Goal: Find specific page/section: Find specific page/section

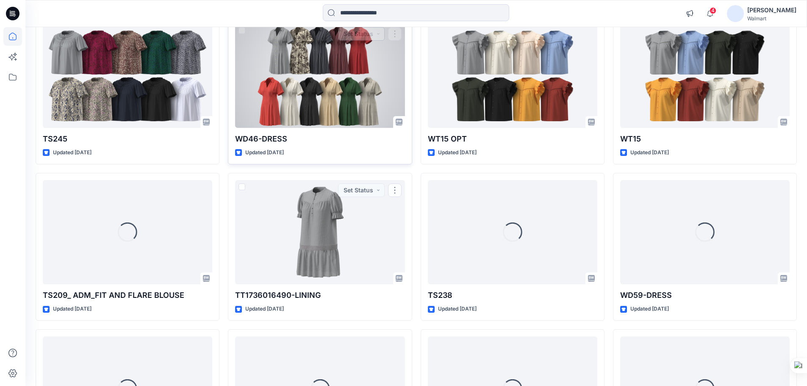
scroll to position [870, 0]
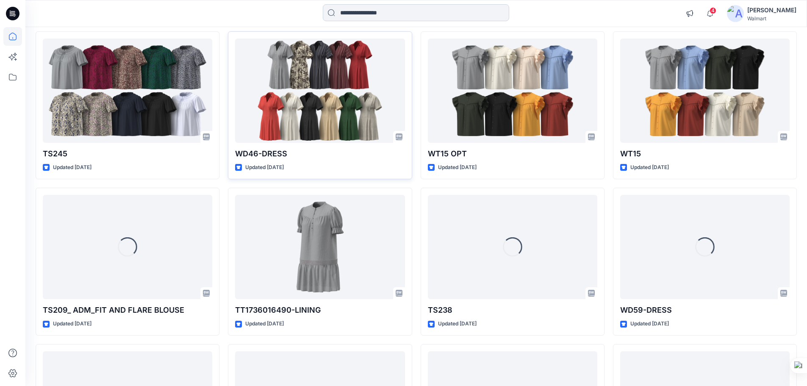
drag, startPoint x: 365, startPoint y: 11, endPoint x: 372, endPoint y: 10, distance: 7.4
click at [365, 11] on input at bounding box center [416, 12] width 186 height 17
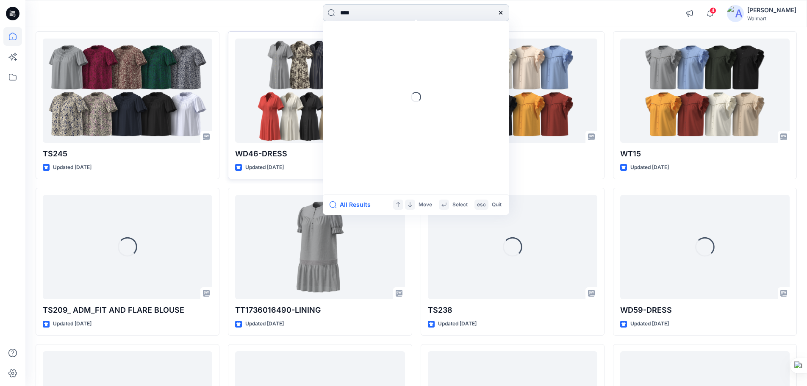
type input "****"
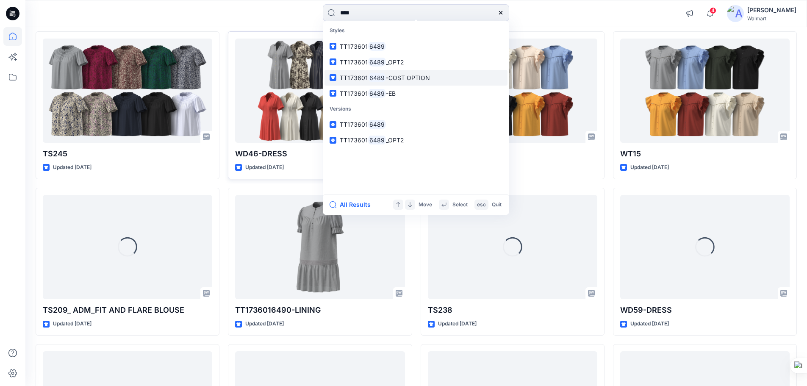
click at [370, 82] on mark "6489" at bounding box center [377, 78] width 18 height 10
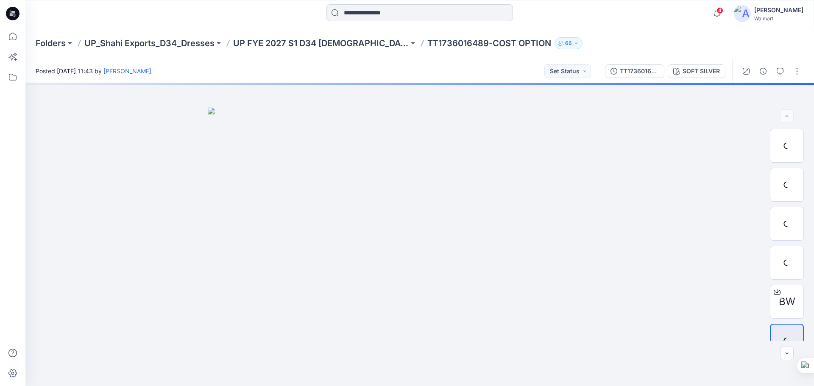
click at [385, 10] on input at bounding box center [419, 12] width 186 height 17
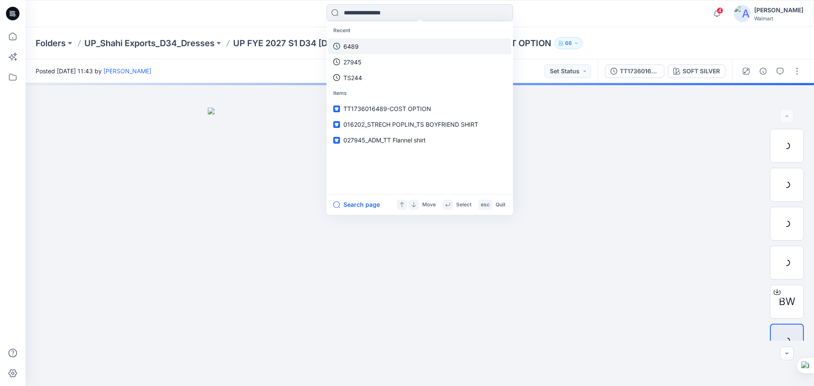
click at [357, 48] on p "6489" at bounding box center [350, 46] width 15 height 9
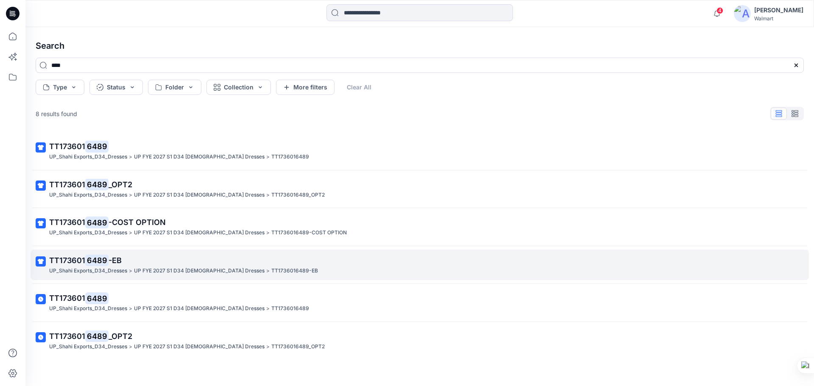
click at [98, 264] on mark "6489" at bounding box center [96, 260] width 23 height 12
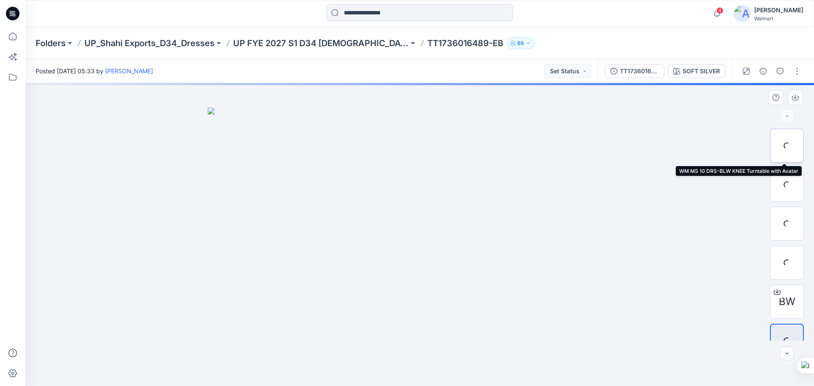
click at [781, 147] on div at bounding box center [787, 146] width 34 height 34
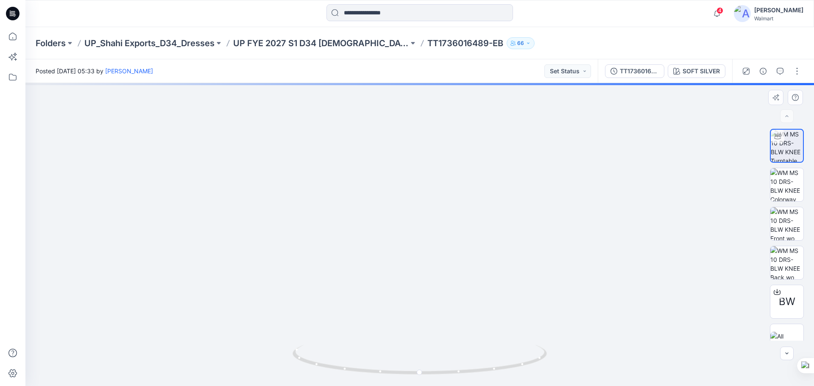
drag, startPoint x: 428, startPoint y: 172, endPoint x: 403, endPoint y: 298, distance: 128.8
click at [403, 298] on img at bounding box center [419, 195] width 713 height 382
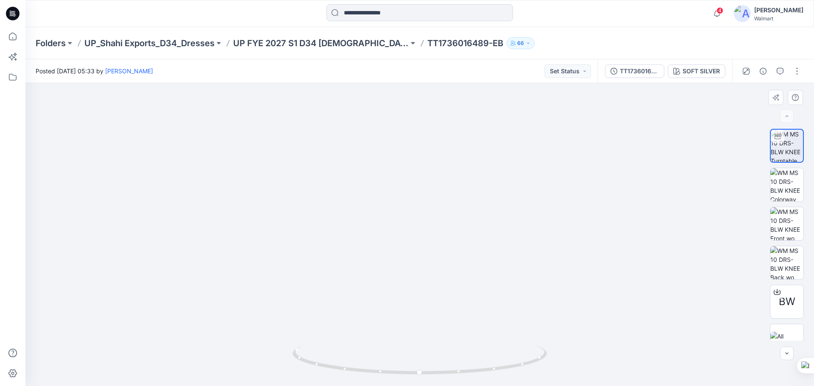
drag, startPoint x: 446, startPoint y: 233, endPoint x: 444, endPoint y: 261, distance: 28.9
click at [444, 261] on img at bounding box center [419, 209] width 713 height 353
drag, startPoint x: 423, startPoint y: 292, endPoint x: 422, endPoint y: 252, distance: 39.4
click at [422, 252] on img at bounding box center [419, 173] width 713 height 426
drag, startPoint x: 436, startPoint y: 318, endPoint x: 427, endPoint y: 225, distance: 93.6
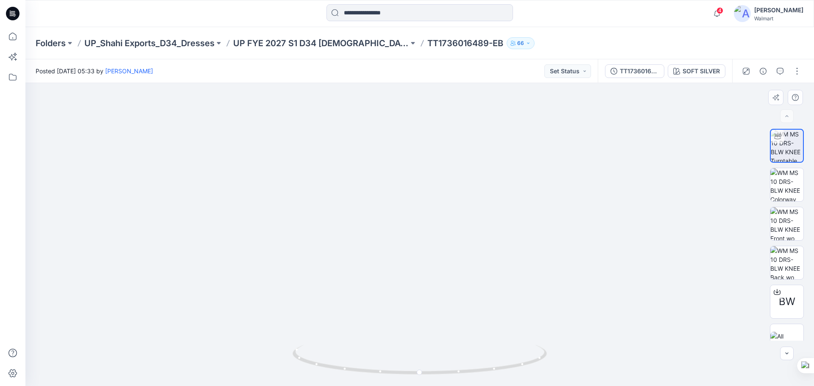
click at [427, 225] on img at bounding box center [420, 152] width 546 height 470
drag, startPoint x: 415, startPoint y: 335, endPoint x: 415, endPoint y: 285, distance: 50.0
click at [415, 285] on img at bounding box center [419, 68] width 713 height 635
drag, startPoint x: 501, startPoint y: 225, endPoint x: 459, endPoint y: 242, distance: 45.6
click at [470, 278] on img at bounding box center [419, 101] width 713 height 570
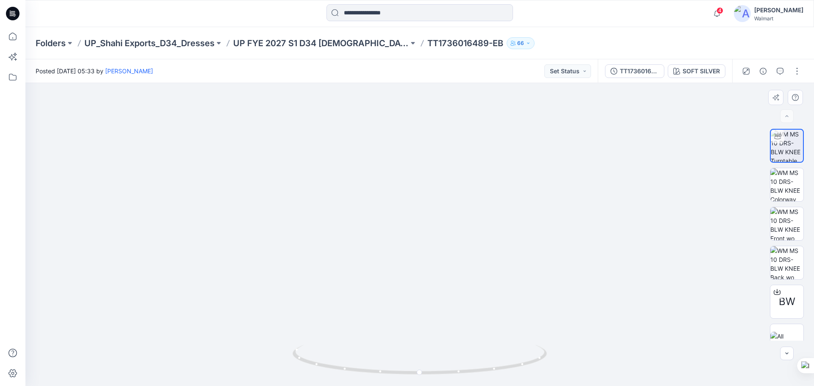
drag, startPoint x: 443, startPoint y: 214, endPoint x: 443, endPoint y: 241, distance: 26.3
click at [443, 241] on img at bounding box center [419, 138] width 713 height 495
drag, startPoint x: 438, startPoint y: 217, endPoint x: 434, endPoint y: 205, distance: 12.1
click at [437, 225] on img at bounding box center [419, 146] width 713 height 479
click at [435, 214] on img at bounding box center [419, 152] width 713 height 467
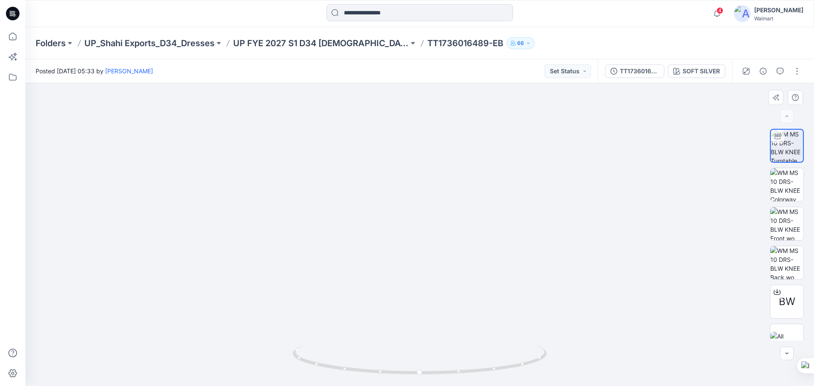
click at [435, 214] on img at bounding box center [419, 152] width 713 height 467
drag, startPoint x: 434, startPoint y: 206, endPoint x: 428, endPoint y: 206, distance: 5.5
click at [434, 211] on img at bounding box center [419, 158] width 713 height 456
